Goal: Submit feedback/report problem: Submit feedback/report problem

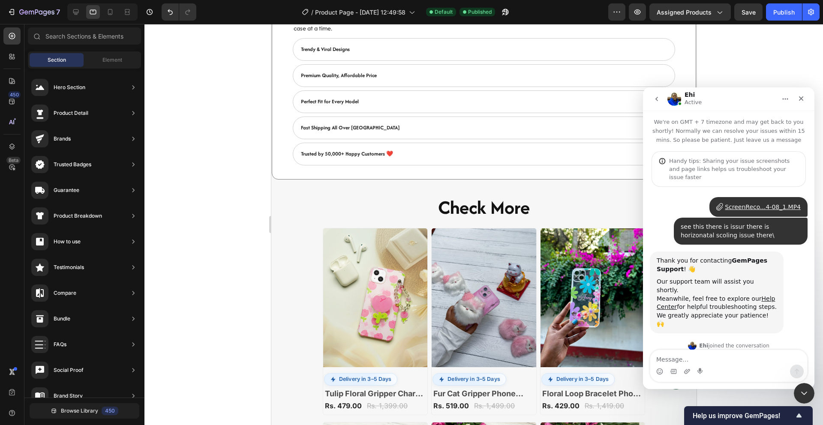
scroll to position [772, 0]
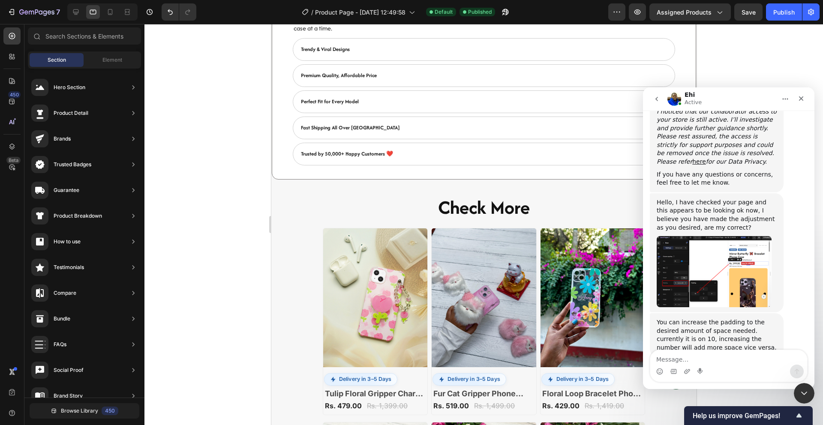
click at [750, 259] on img "Ehi says…" at bounding box center [714, 271] width 115 height 71
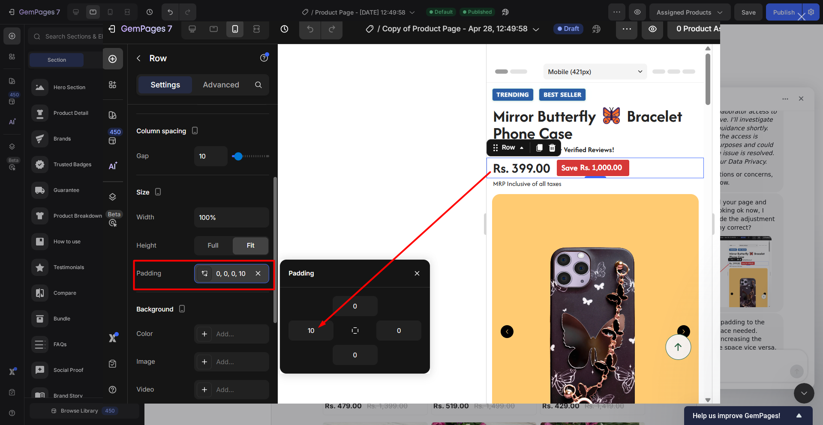
scroll to position [0, 0]
click at [732, 63] on div "Intercom messenger" at bounding box center [411, 212] width 823 height 425
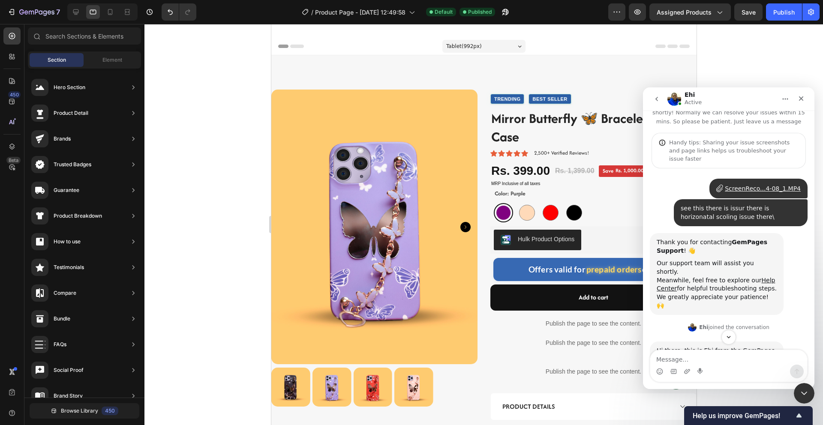
scroll to position [19, 0]
click at [732, 191] on div "ScreenReco...4-08_1.MP4" at bounding box center [763, 188] width 76 height 9
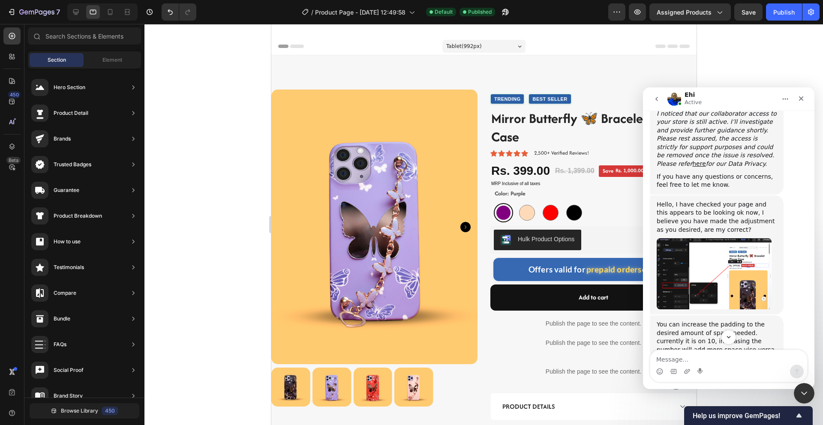
scroll to position [772, 0]
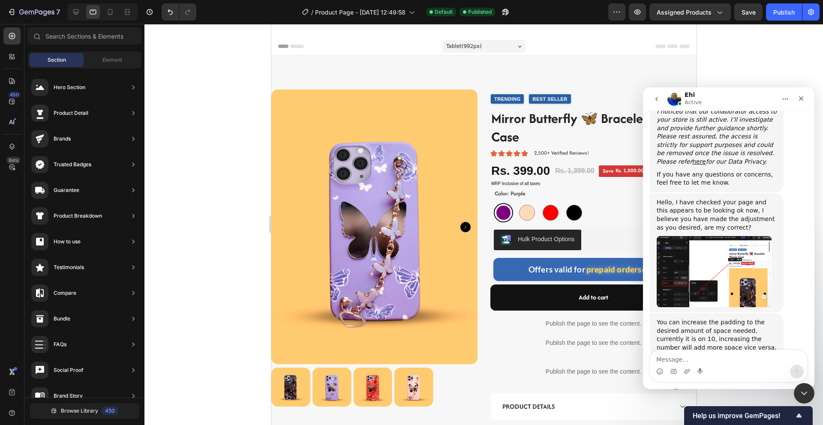
click at [741, 265] on img "Ehi says…" at bounding box center [714, 271] width 115 height 71
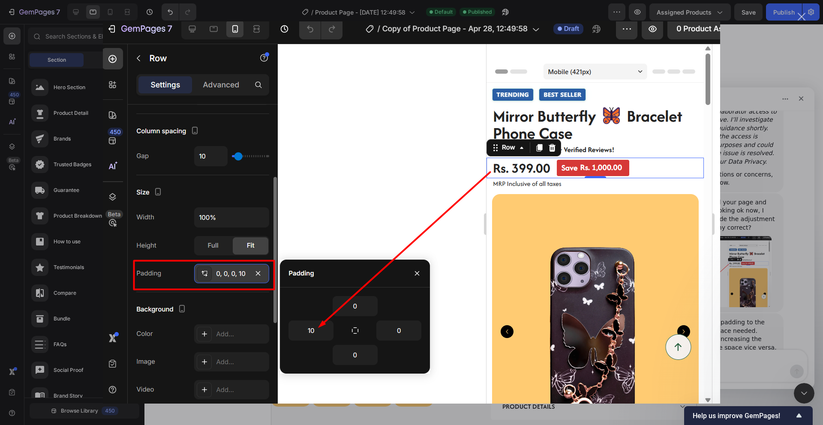
click at [795, 208] on div "Intercom messenger" at bounding box center [411, 212] width 823 height 425
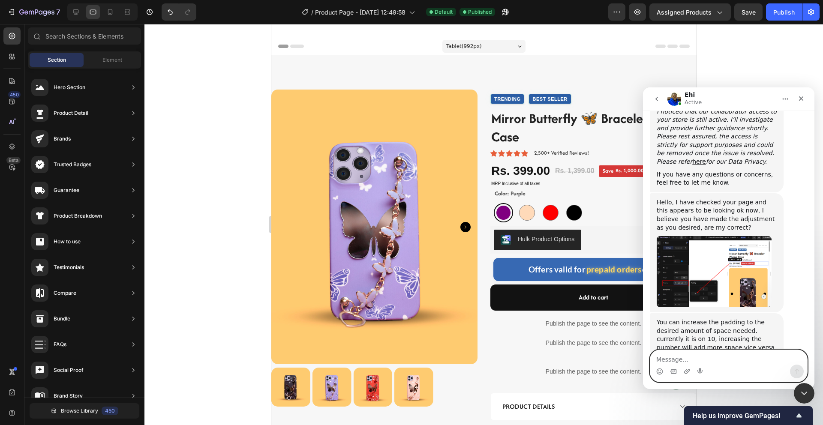
click at [711, 356] on textarea "Message…" at bounding box center [728, 357] width 157 height 15
type textarea "iw am saksing about horizonal scrrol"
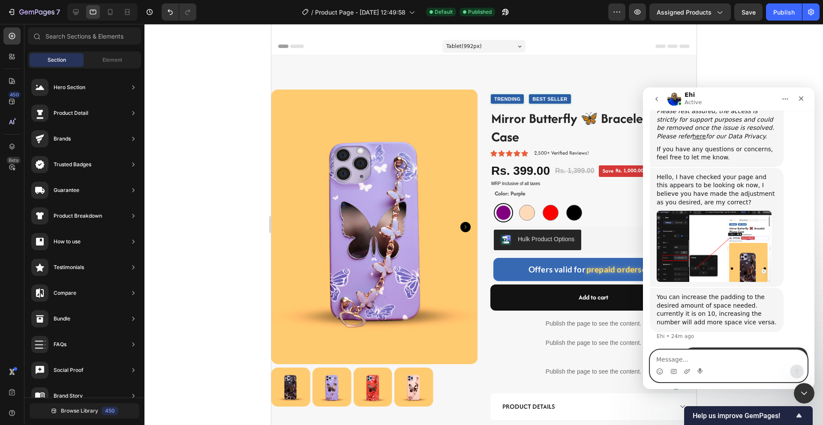
click at [722, 356] on textarea "Message…" at bounding box center [728, 357] width 157 height 15
type textarea "page going to horizonal"
